Goal: Task Accomplishment & Management: Manage account settings

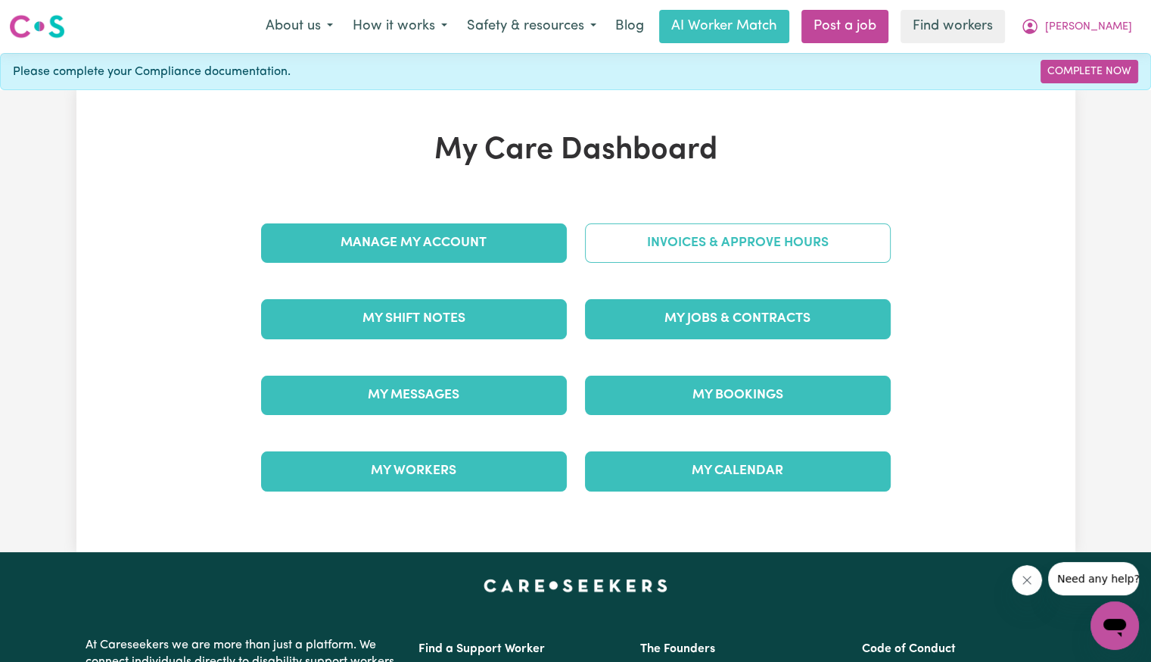
click at [737, 225] on link "Invoices & Approve Hours" at bounding box center [738, 242] width 306 height 39
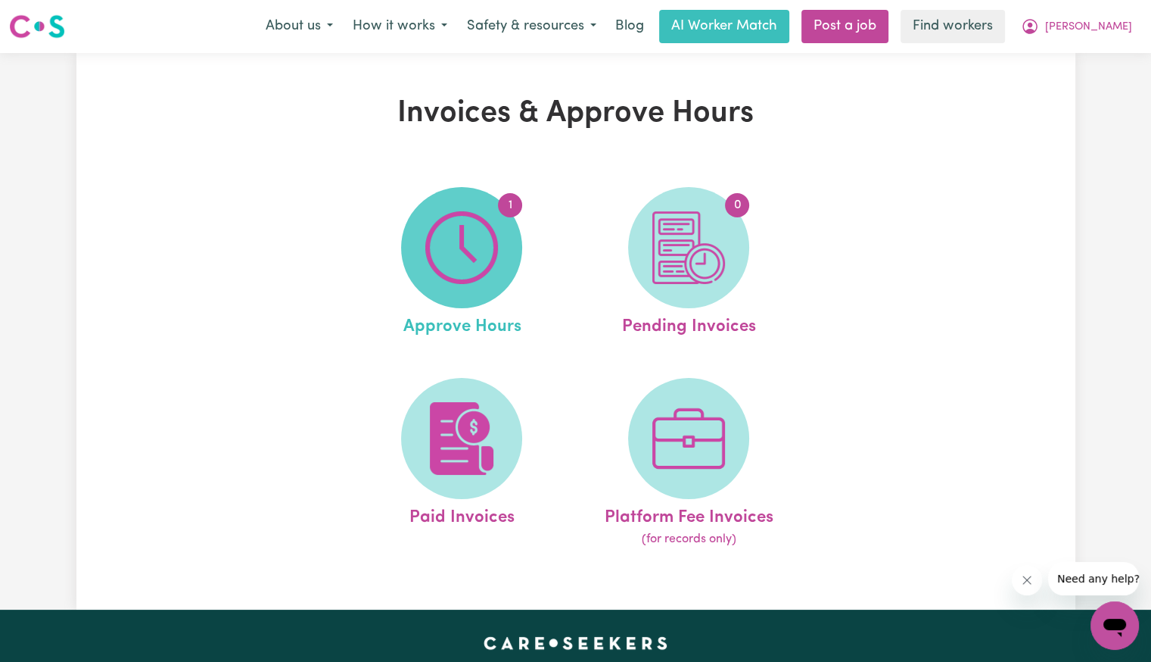
click at [494, 237] on img at bounding box center [461, 247] width 73 height 73
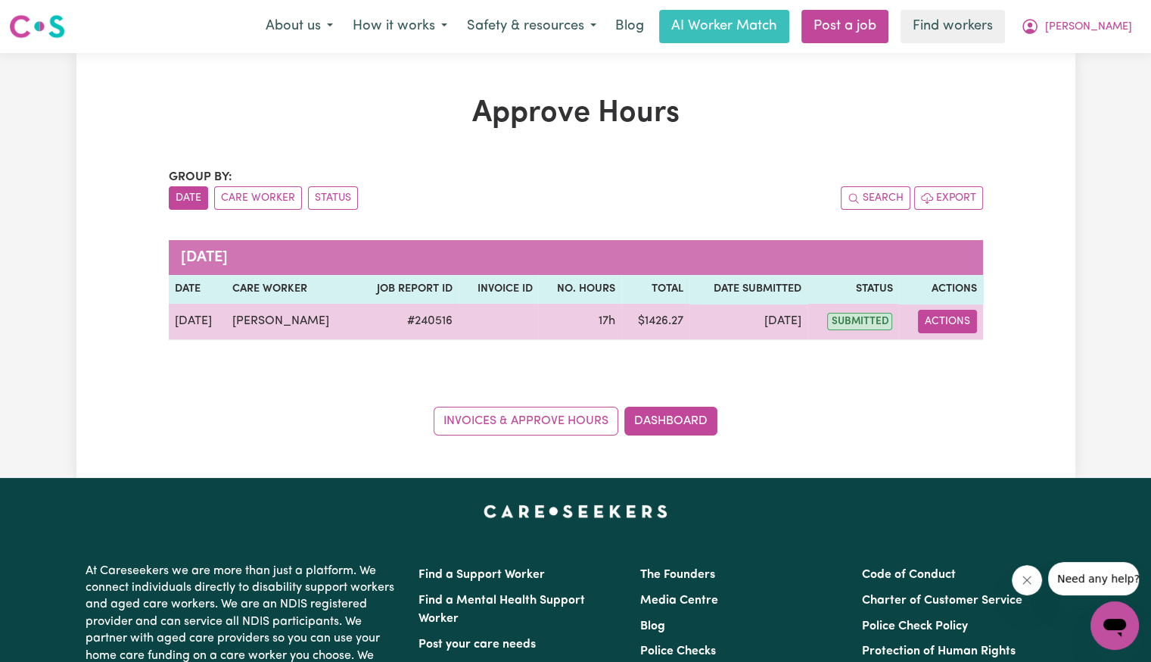
click at [953, 319] on button "Actions" at bounding box center [947, 321] width 59 height 23
click at [950, 363] on link "View Job Report" at bounding box center [985, 356] width 129 height 30
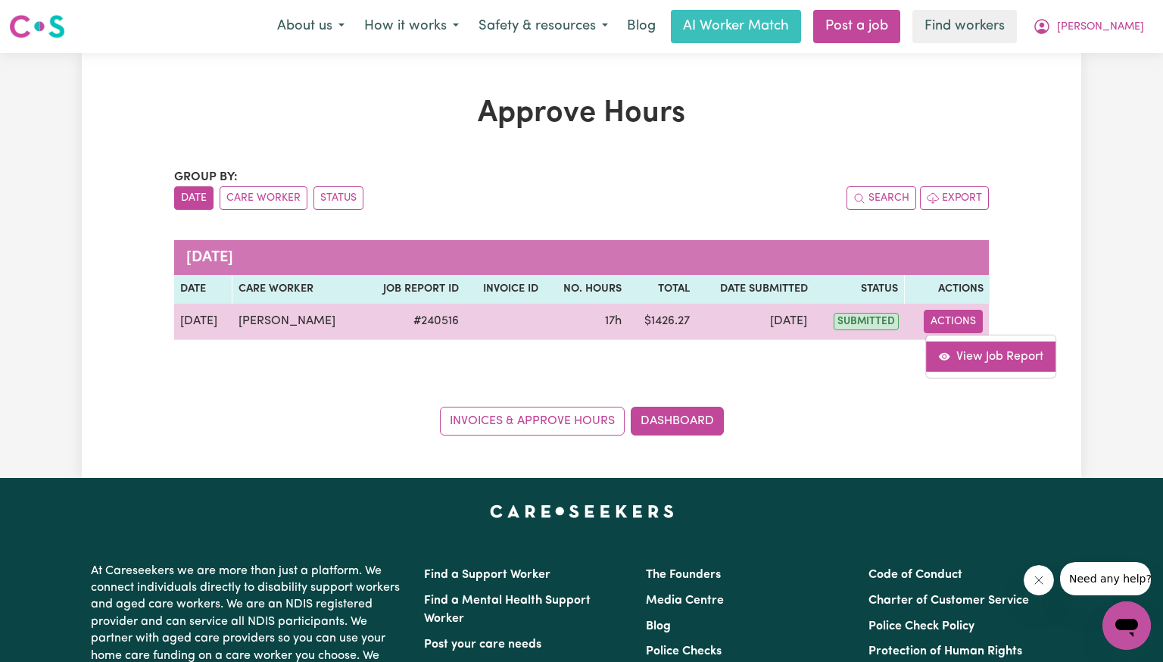
select select "pm"
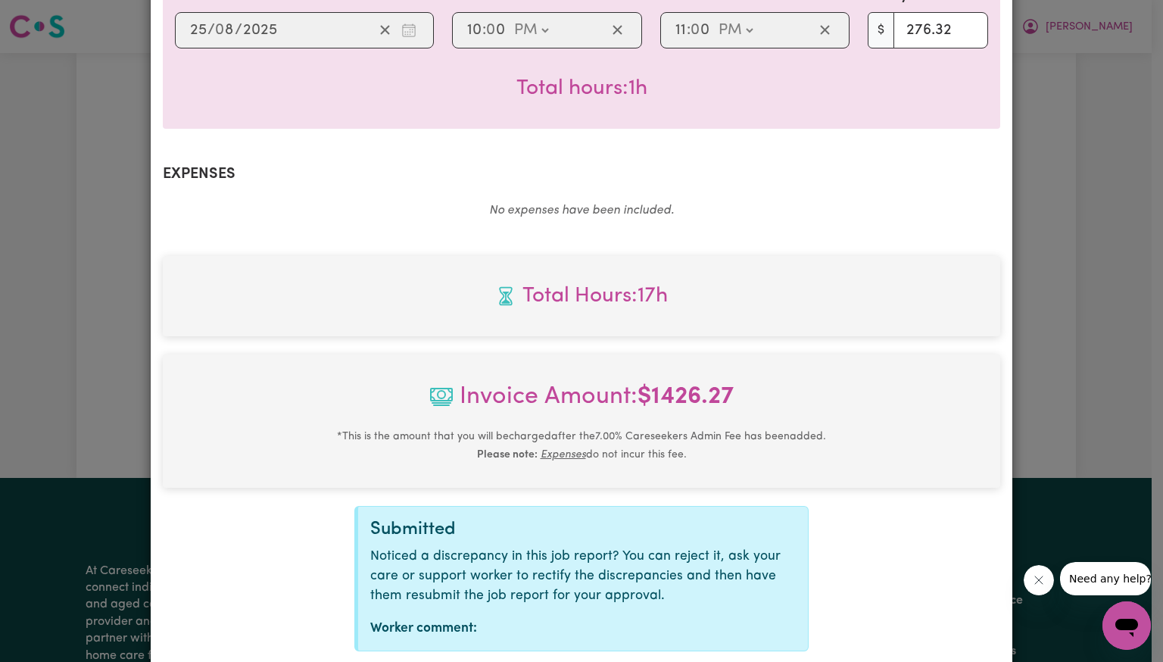
scroll to position [896, 0]
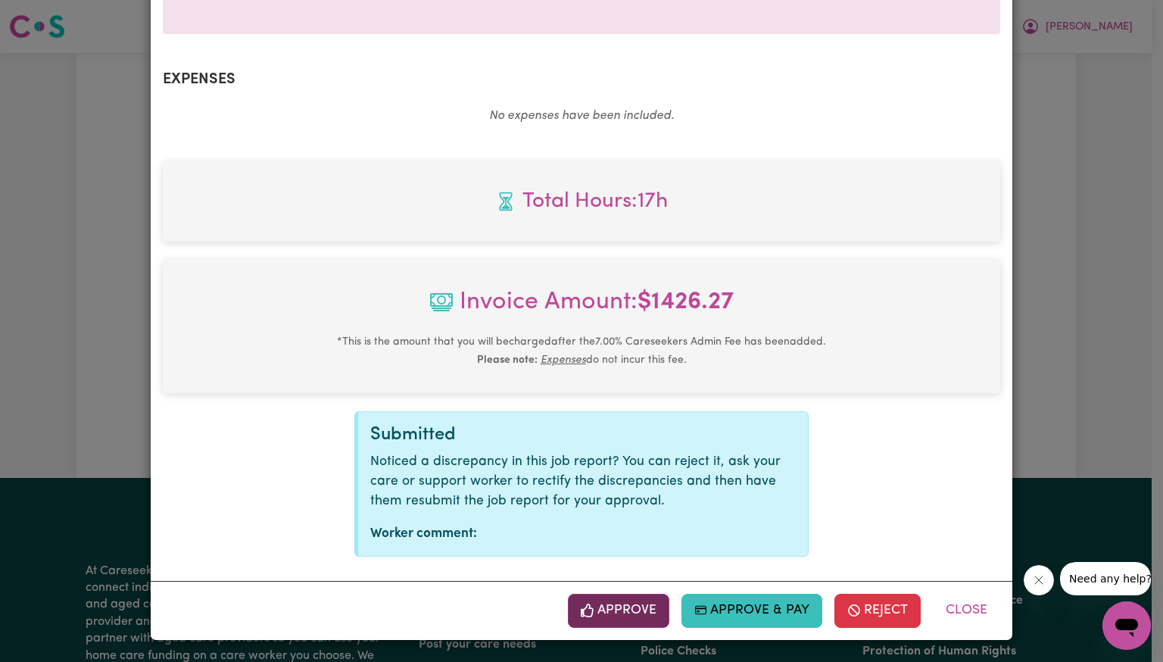
click at [649, 609] on button "Approve" at bounding box center [618, 610] width 101 height 33
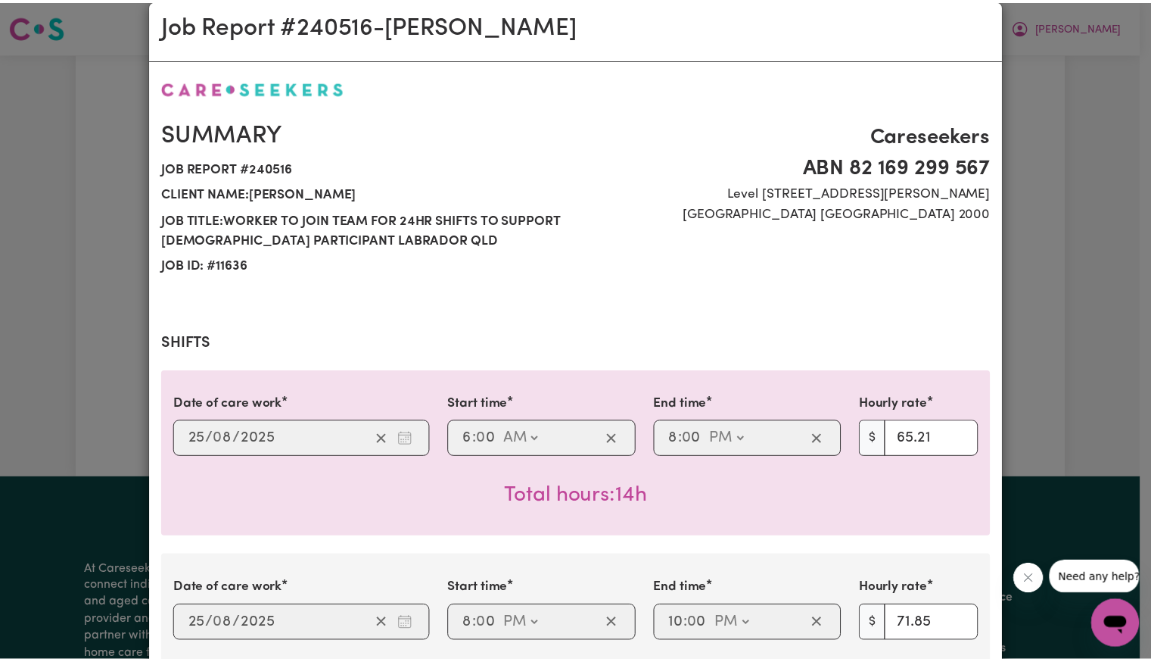
scroll to position [0, 0]
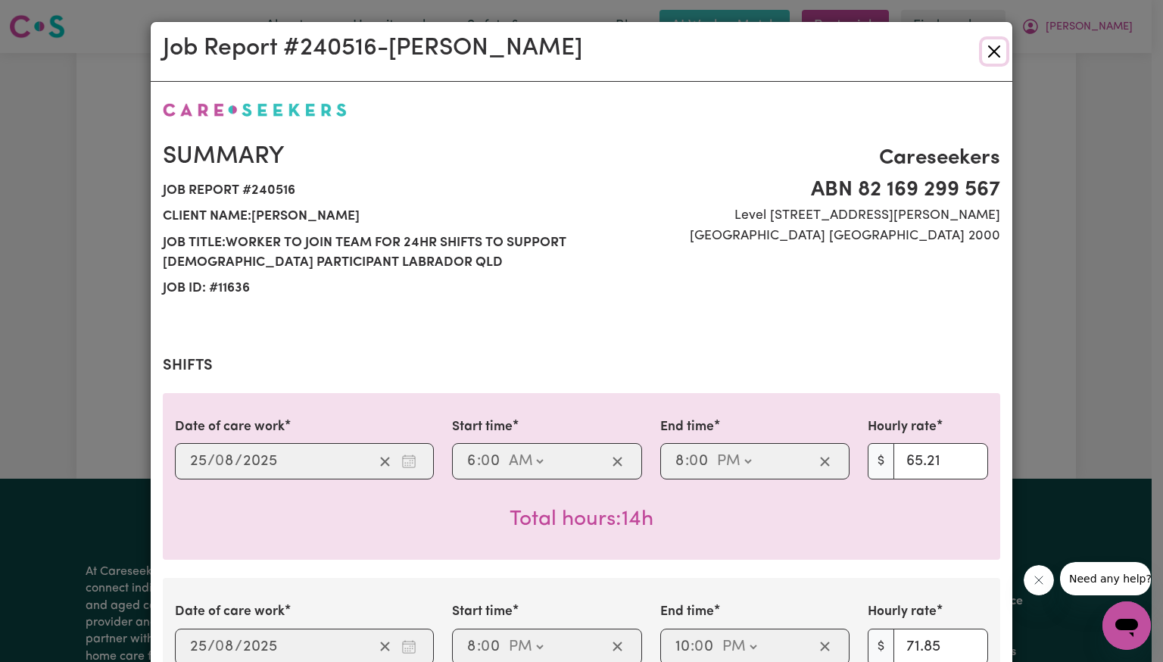
click at [991, 57] on button "Close" at bounding box center [994, 51] width 24 height 24
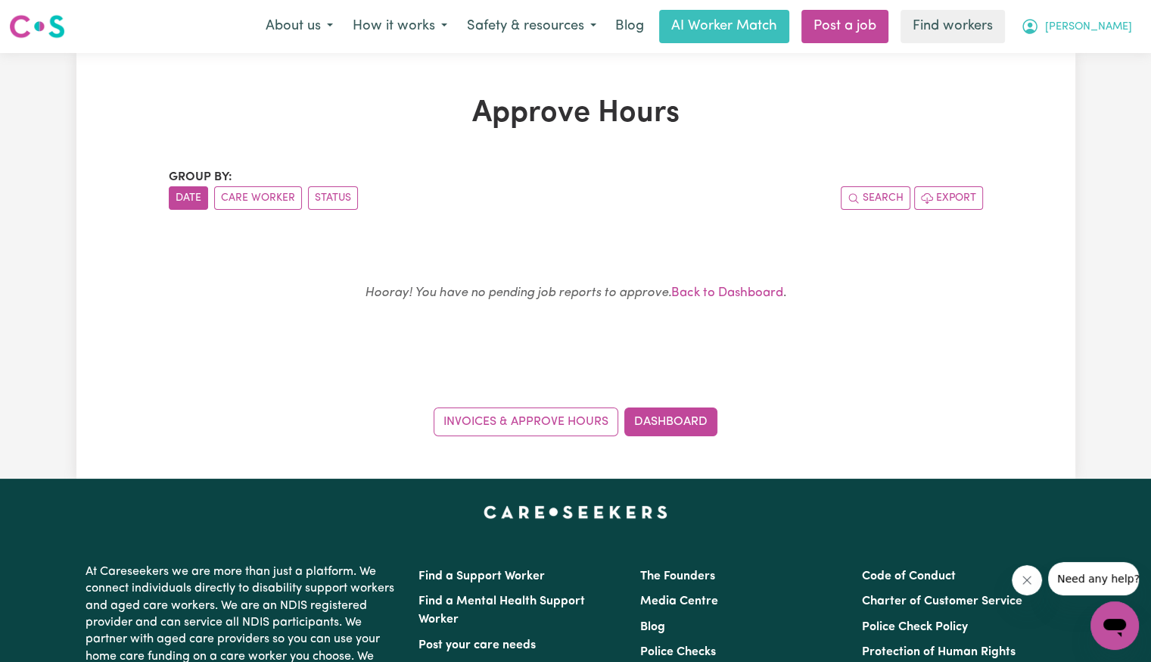
click at [1120, 34] on span "[PERSON_NAME]" at bounding box center [1088, 27] width 87 height 17
click at [1095, 79] on link "Logout" at bounding box center [1082, 87] width 120 height 29
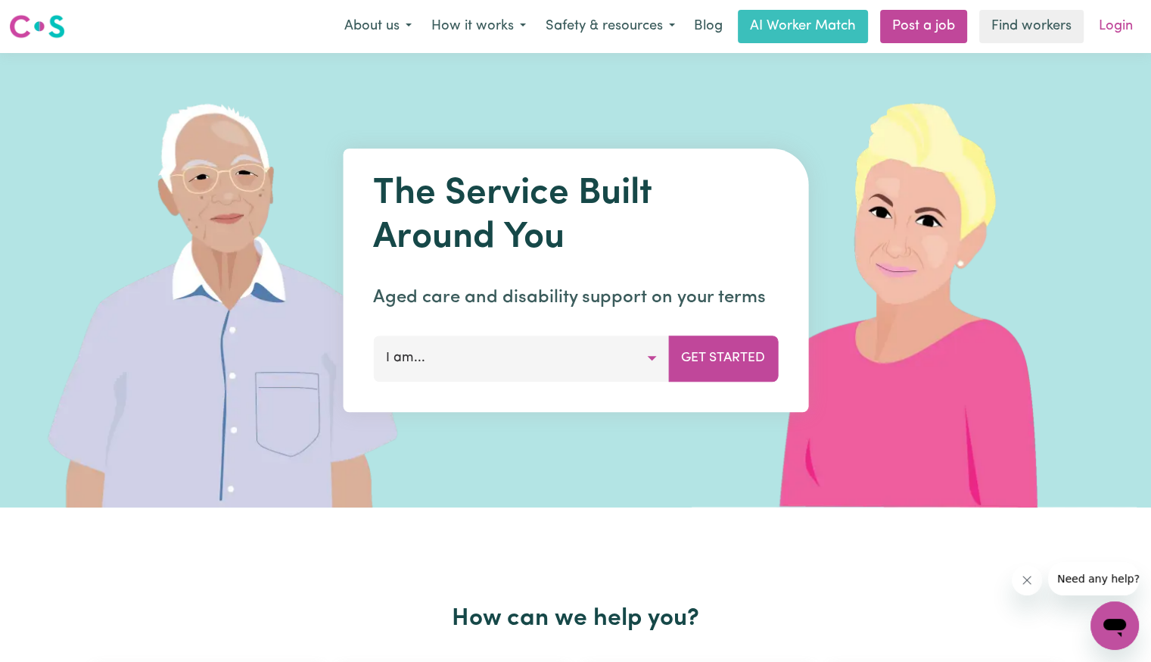
click at [1111, 31] on link "Login" at bounding box center [1116, 26] width 52 height 33
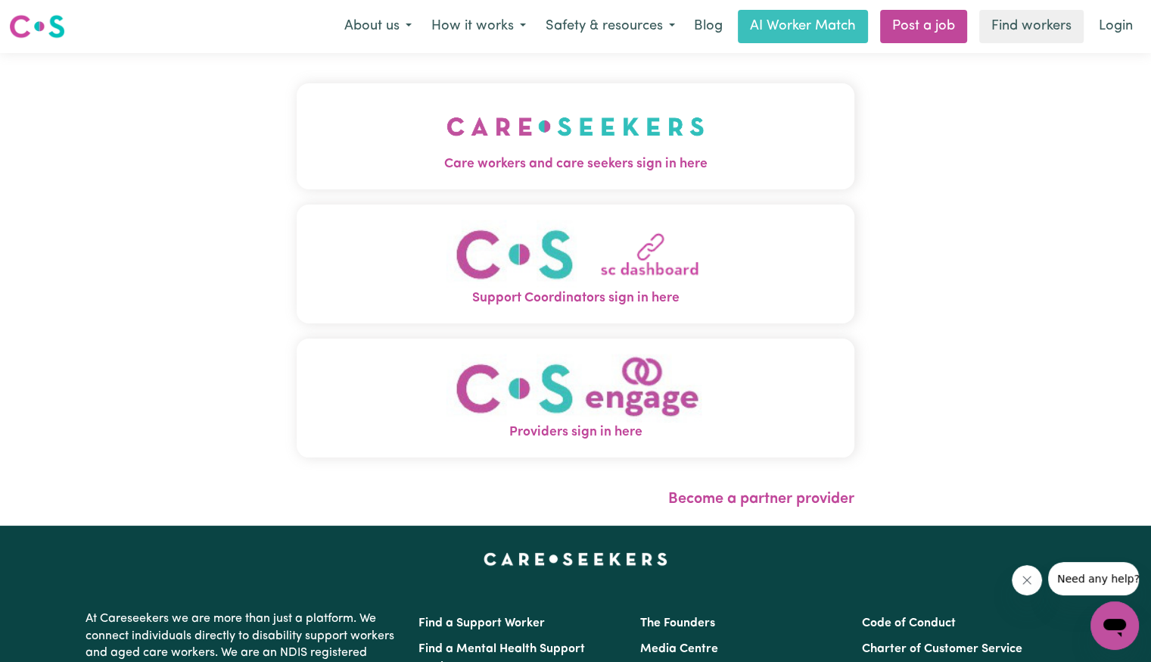
click at [447, 147] on img "Care workers and care seekers sign in here" at bounding box center [576, 126] width 258 height 56
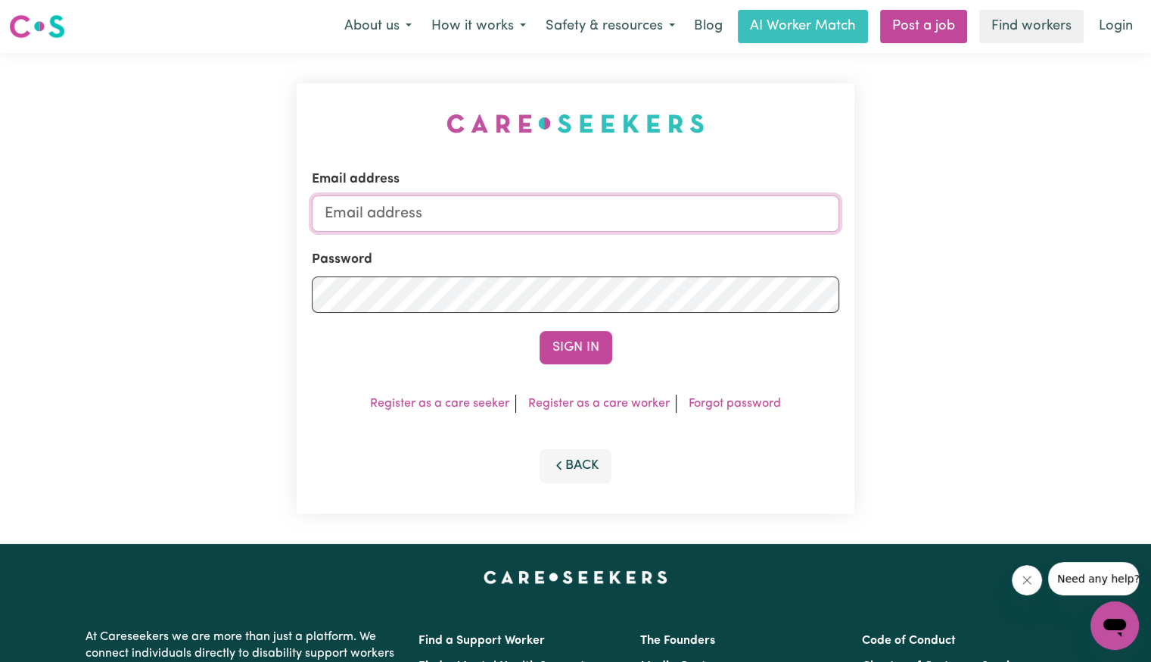
click at [510, 215] on input "Email address" at bounding box center [576, 213] width 528 height 36
click at [412, 218] on input "Email address" at bounding box center [576, 213] width 528 height 36
drag, startPoint x: 404, startPoint y: 210, endPoint x: 794, endPoint y: 239, distance: 391.7
click at [794, 239] on form "Email address [EMAIL_ADDRESS][DOMAIN_NAME] Password Sign In" at bounding box center [576, 267] width 528 height 195
paste input "eric_smithurst_7502"
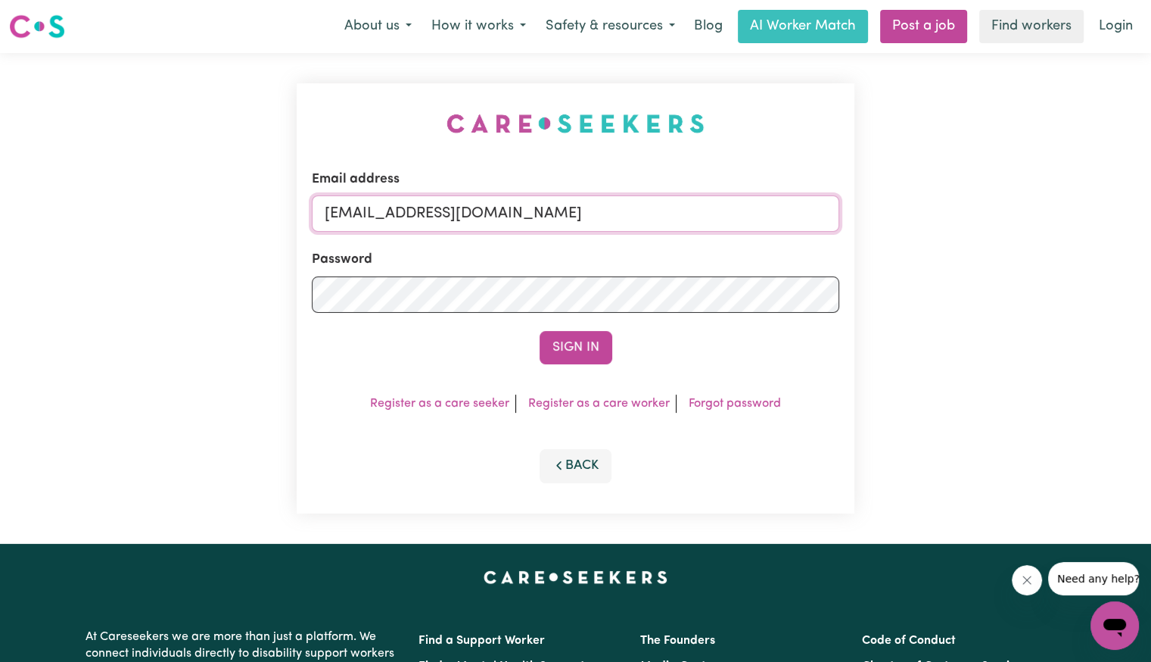
type input "[EMAIL_ADDRESS][DOMAIN_NAME]"
click at [650, 314] on form "Email address [EMAIL_ADDRESS][DOMAIN_NAME] Password Sign In" at bounding box center [576, 267] width 528 height 195
click at [540, 331] on button "Sign In" at bounding box center [576, 347] width 73 height 33
